Goal: Information Seeking & Learning: Learn about a topic

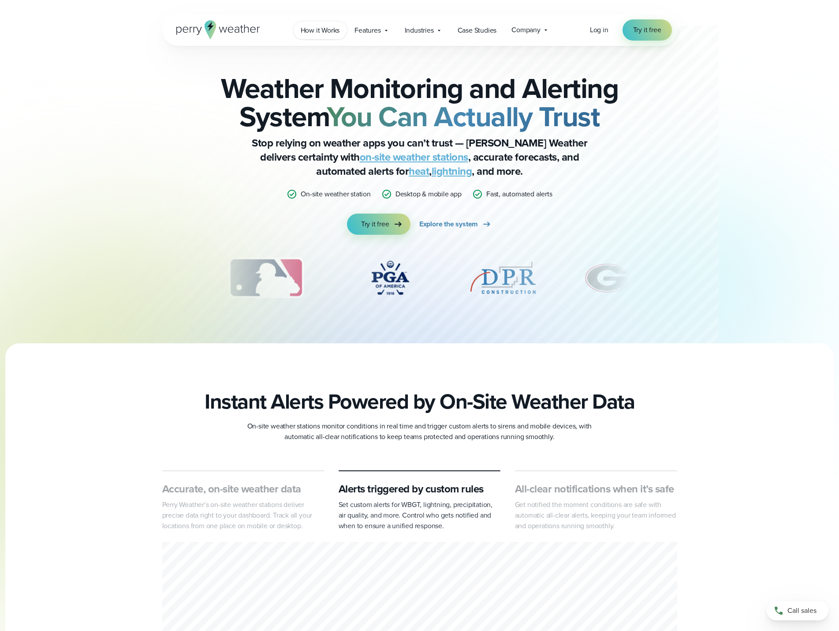
click at [326, 28] on span "How it Works" at bounding box center [320, 30] width 39 height 11
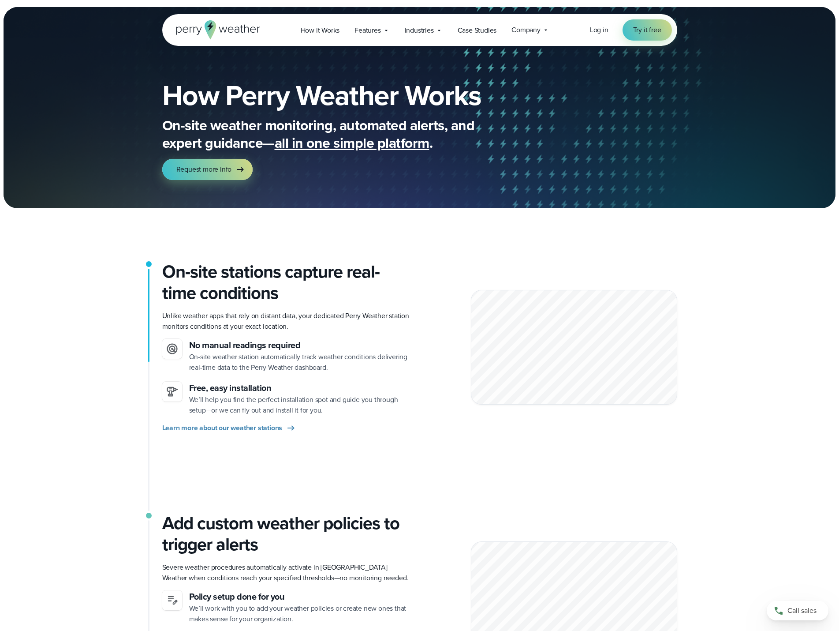
click at [67, 37] on div "Open Menu Log in Try it free How it Works" at bounding box center [419, 30] width 839 height 32
click at [439, 31] on icon at bounding box center [439, 30] width 7 height 7
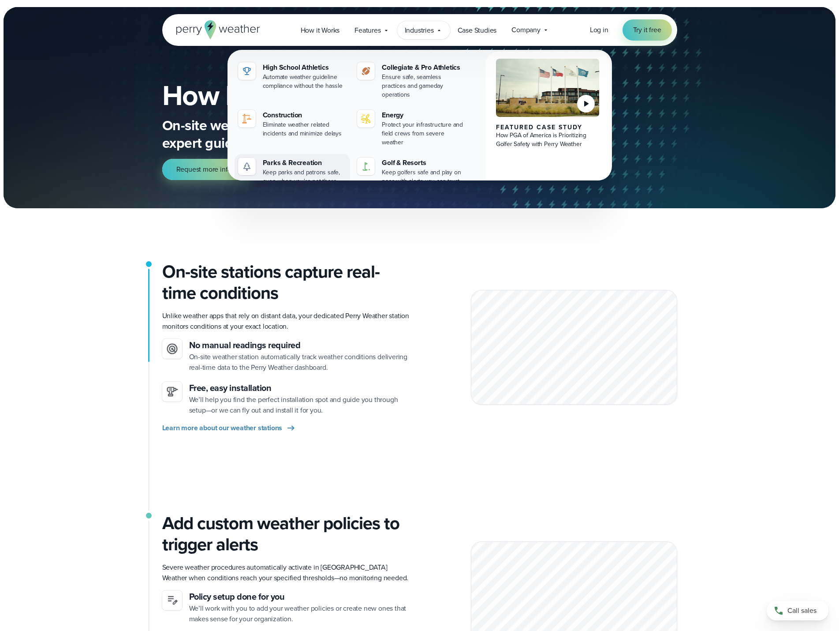
click at [307, 157] on div "Parks & Recreation" at bounding box center [305, 162] width 84 height 11
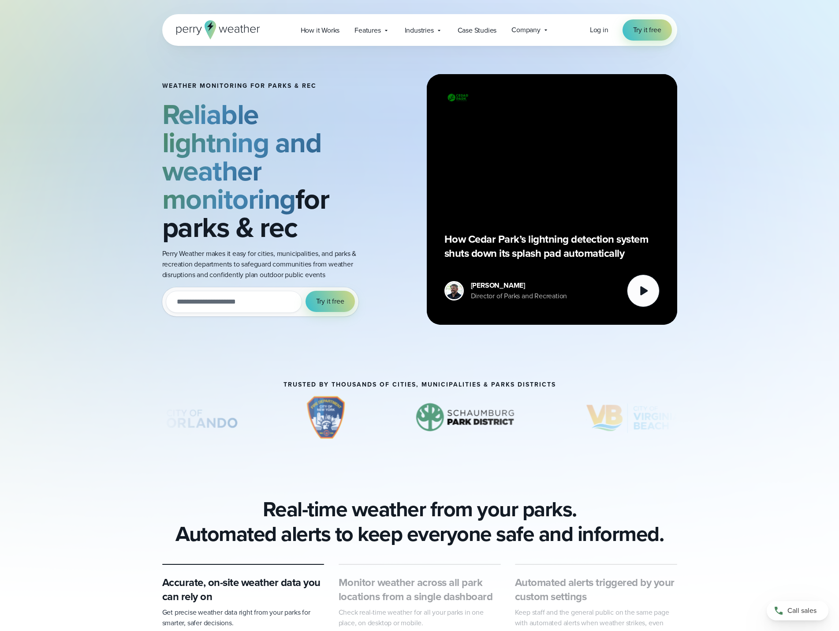
click at [231, 303] on input "email" at bounding box center [234, 302] width 136 height 22
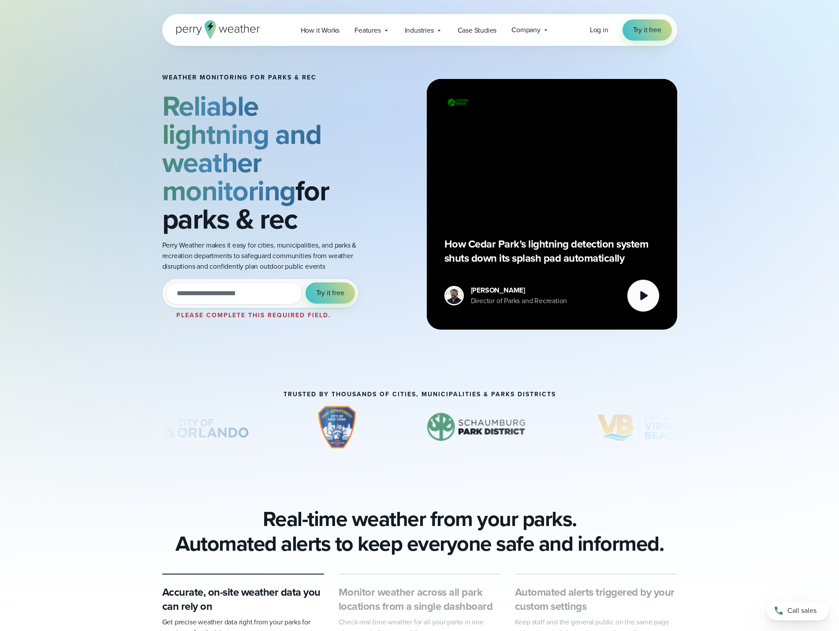
click at [68, 186] on div "Weather Monitoring for parks & rec Reliable lightning and weather monitoring fo…" at bounding box center [419, 181] width 839 height 363
